Goal: Check status: Check status

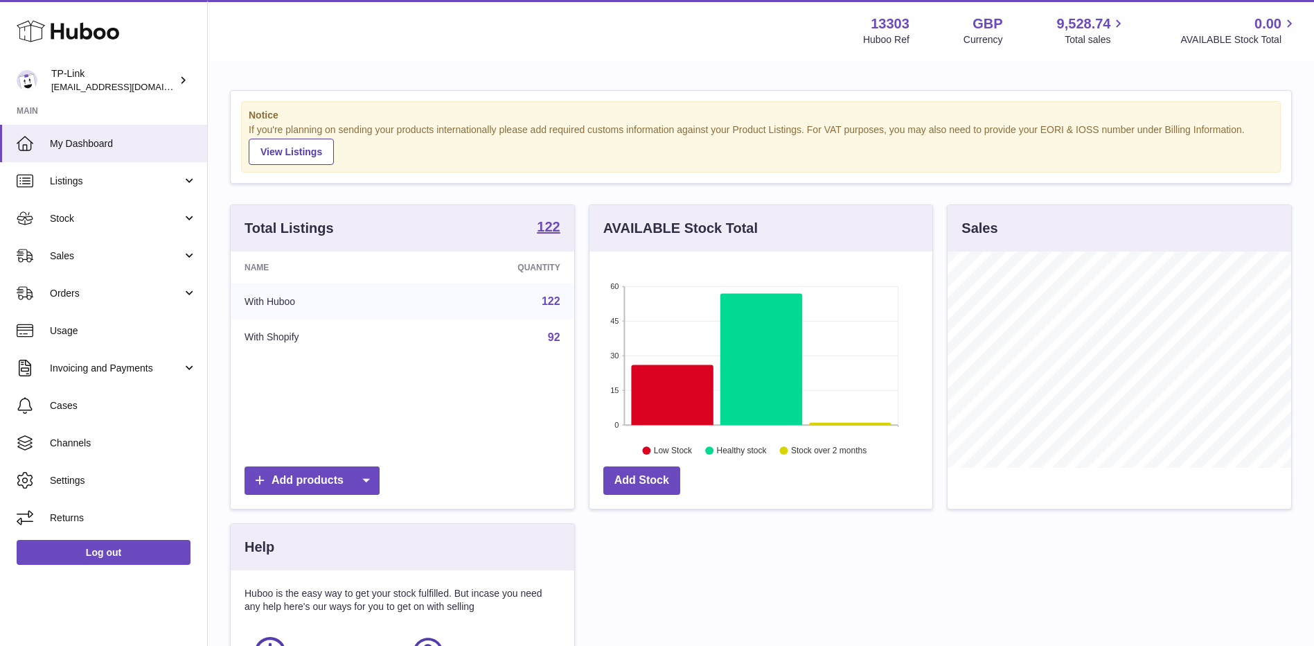
scroll to position [216, 343]
click at [69, 261] on span "Sales" at bounding box center [116, 255] width 132 height 13
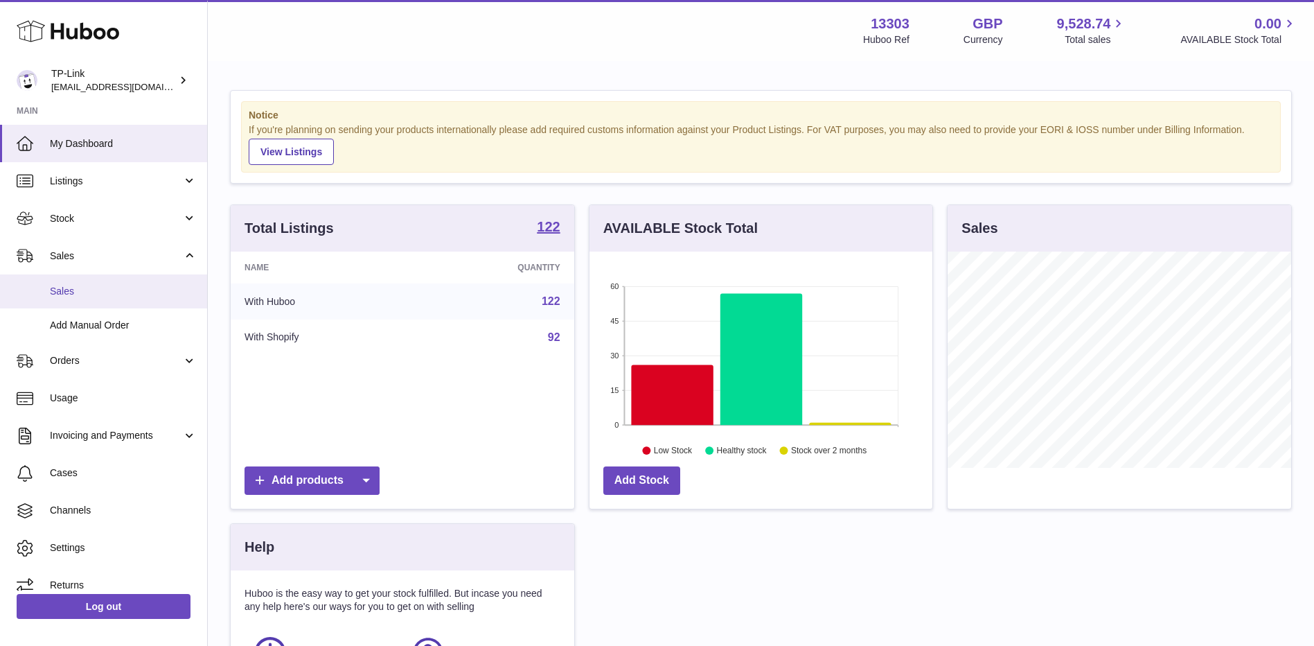
click at [71, 288] on span "Sales" at bounding box center [123, 291] width 147 height 13
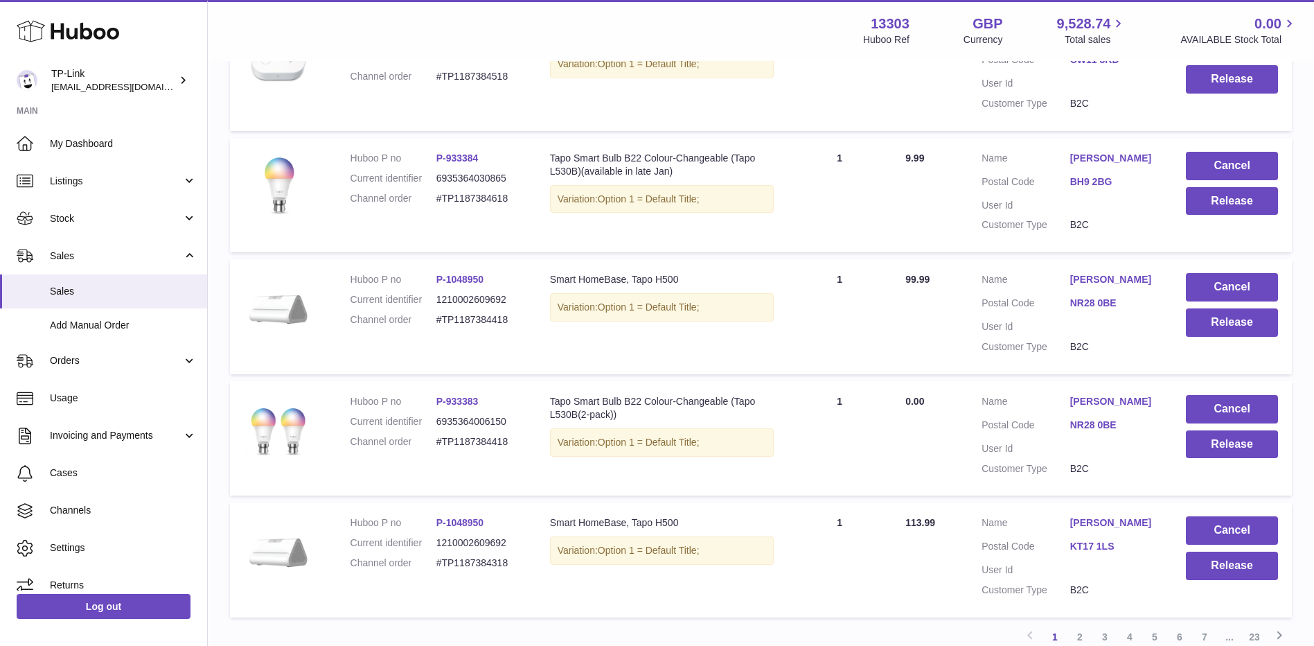
scroll to position [970, 0]
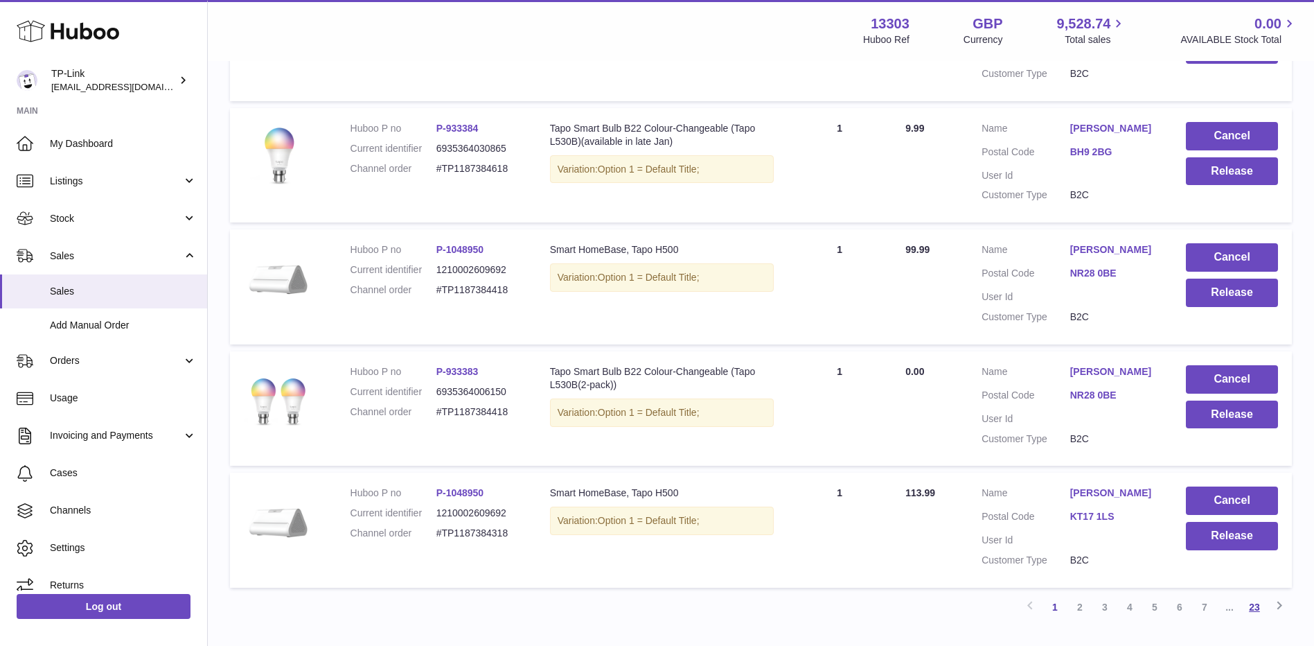
click at [1261, 608] on link "23" at bounding box center [1254, 607] width 25 height 25
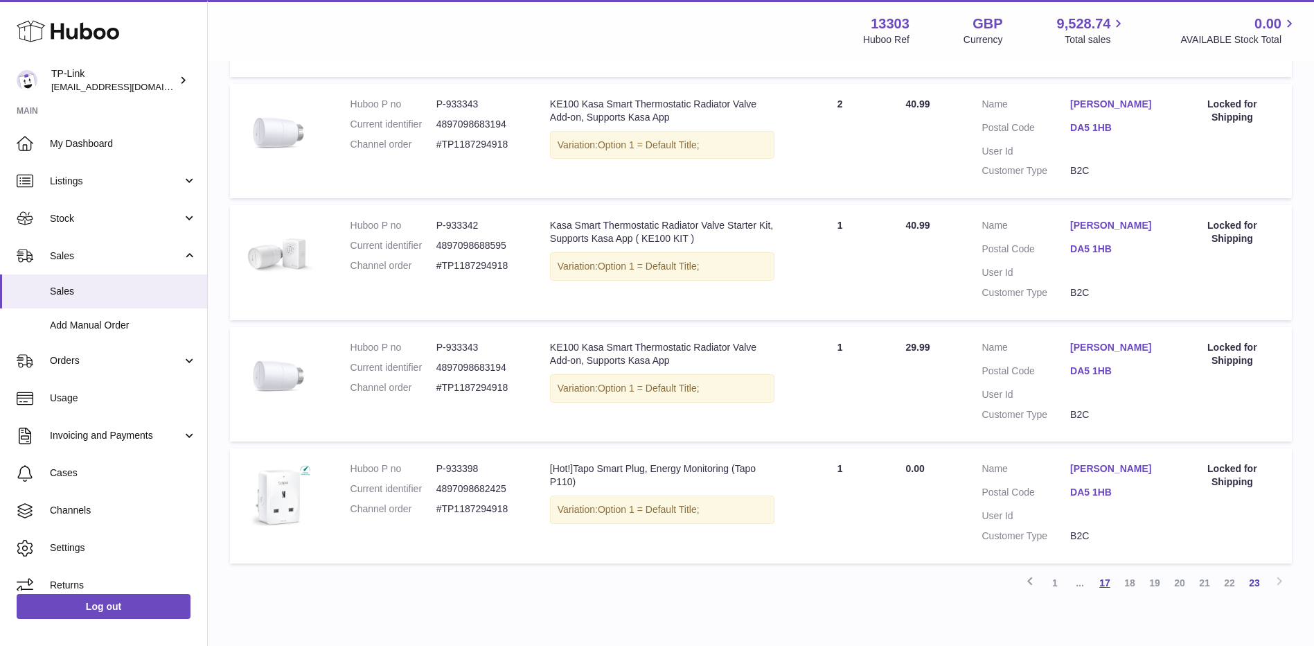
click at [1104, 581] on link "17" at bounding box center [1105, 582] width 25 height 25
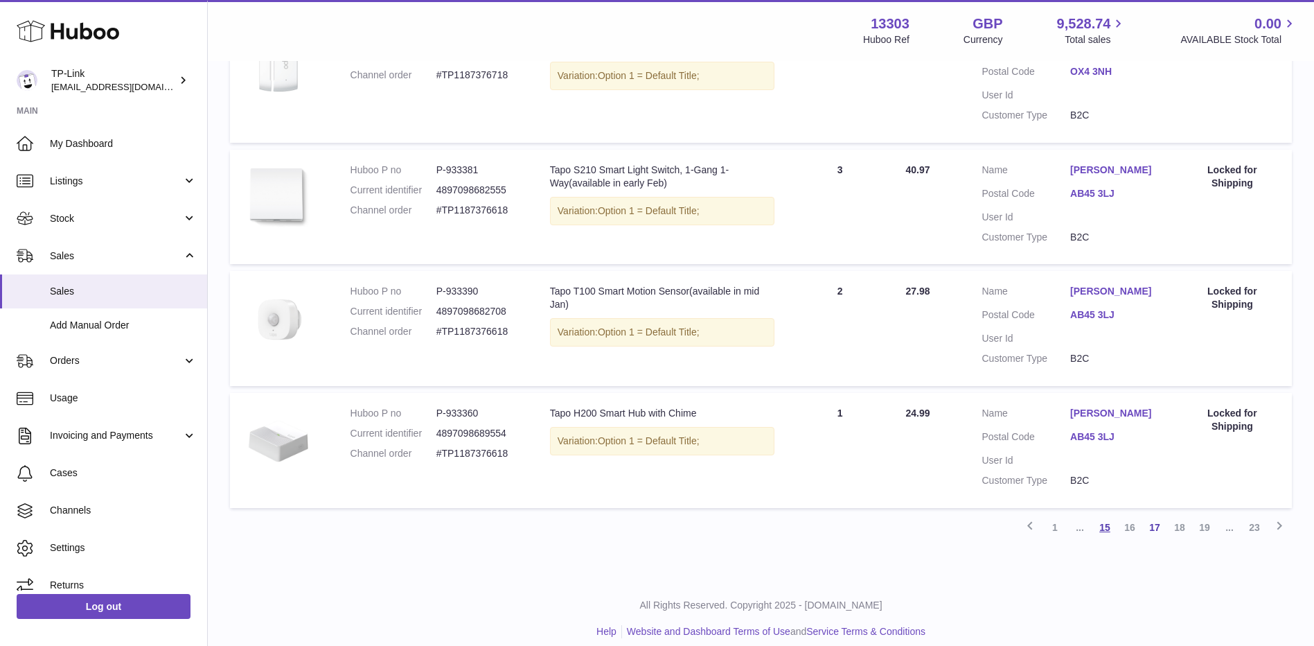
click at [1097, 518] on link "15" at bounding box center [1105, 527] width 25 height 25
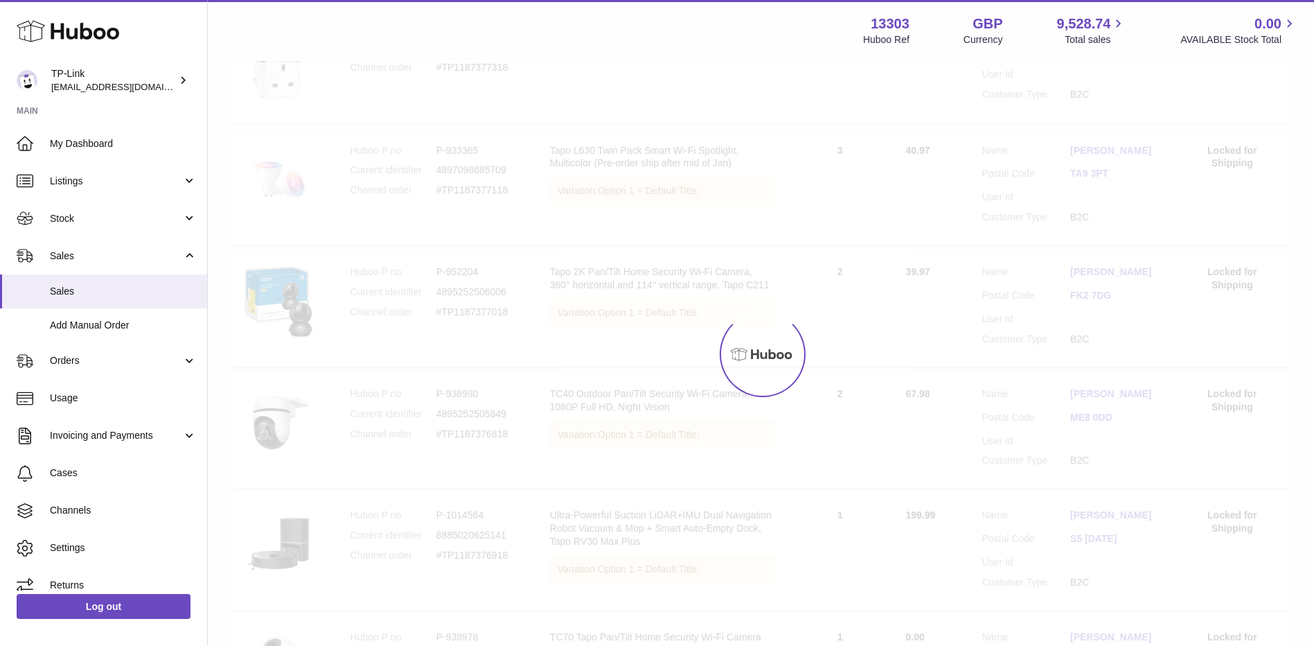
scroll to position [62, 0]
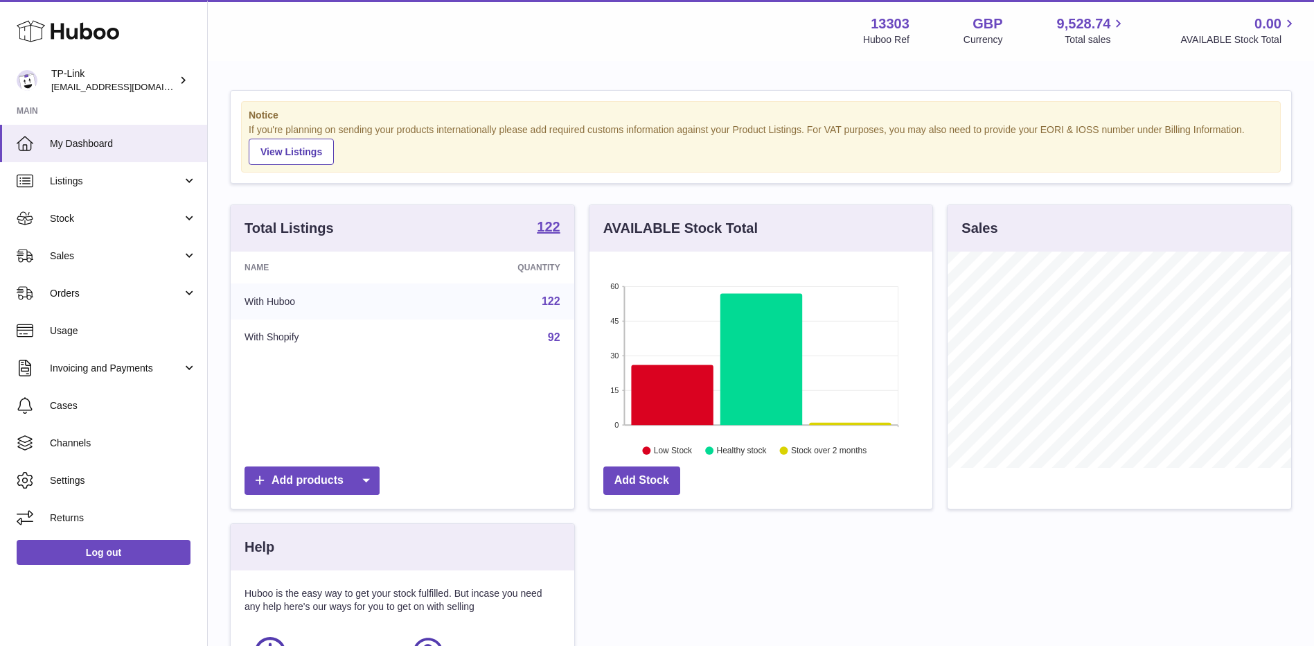
scroll to position [216, 343]
